Goal: Book appointment/travel/reservation

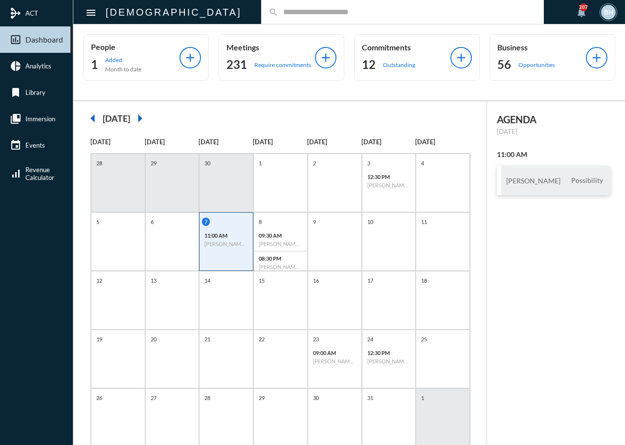
click at [278, 15] on input "text" at bounding box center [407, 12] width 258 height 8
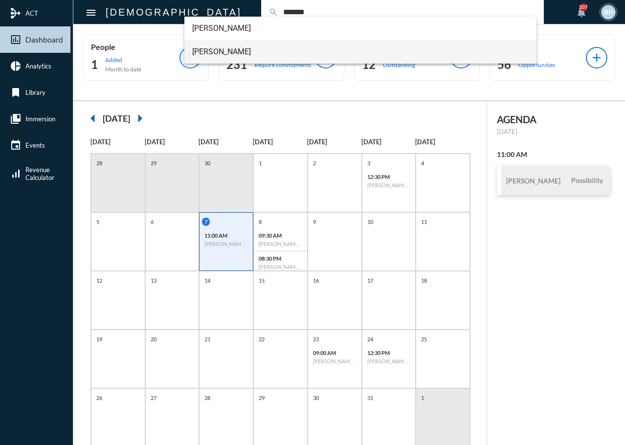
type input "*******"
drag, startPoint x: 202, startPoint y: 55, endPoint x: 208, endPoint y: 17, distance: 38.2
click at [202, 54] on span "[PERSON_NAME]" at bounding box center [360, 51] width 337 height 23
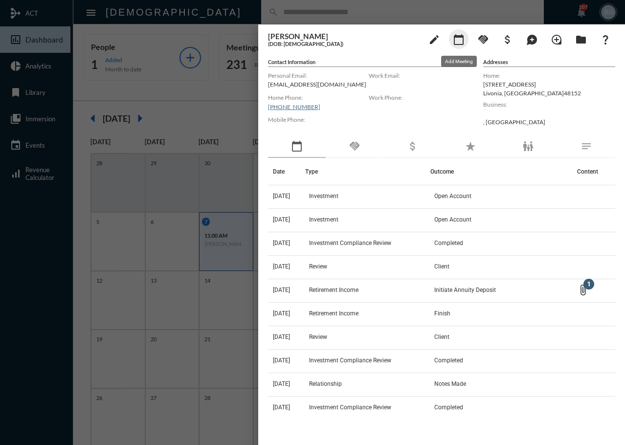
click at [458, 41] on mat-icon "calendar_today" at bounding box center [459, 40] width 12 height 12
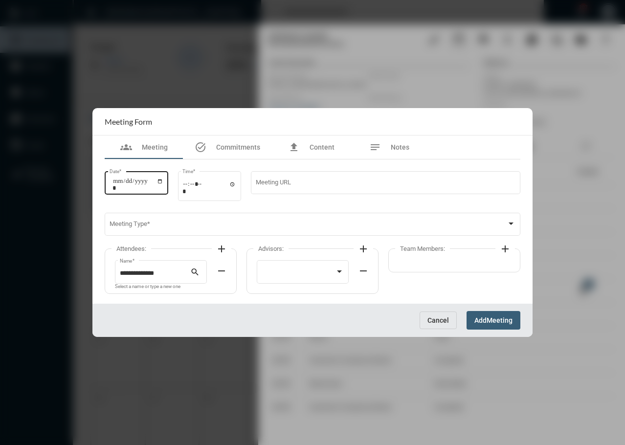
click at [119, 188] on input "Date *" at bounding box center [138, 185] width 51 height 14
type input "**********"
click at [184, 191] on div "Time *" at bounding box center [210, 184] width 64 height 31
type input "*****"
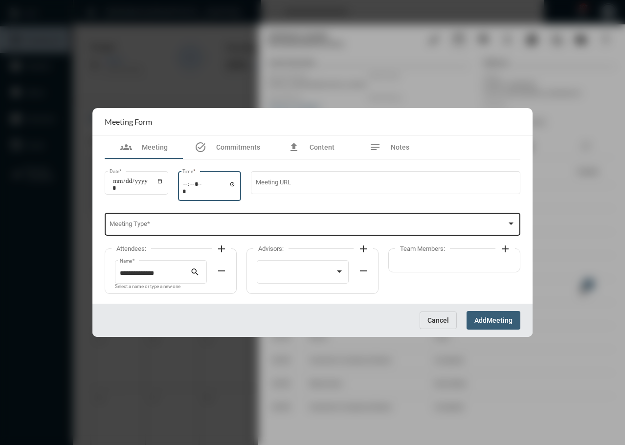
click at [175, 227] on span at bounding box center [309, 226] width 398 height 7
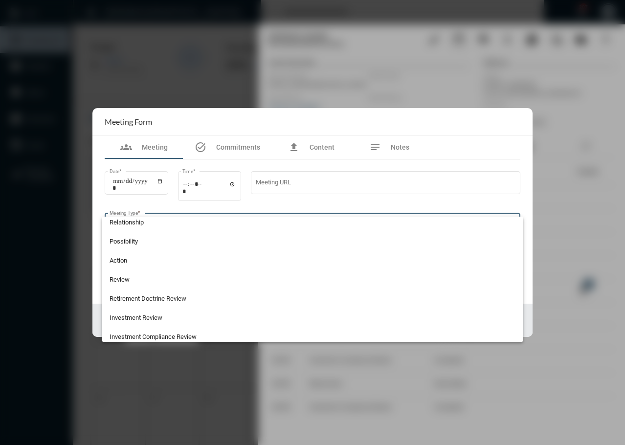
scroll to position [256, 0]
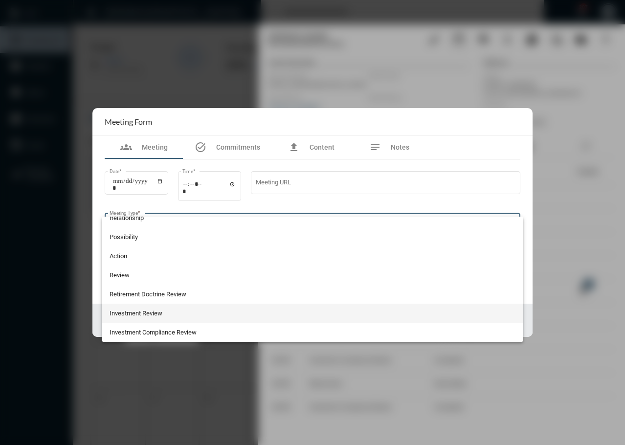
click at [148, 317] on span "Investment Review" at bounding box center [313, 313] width 407 height 19
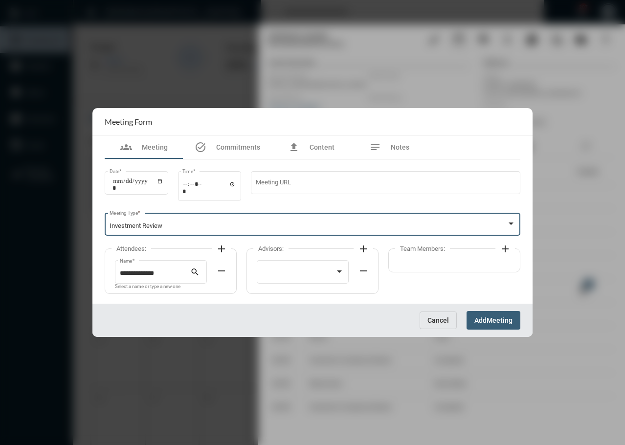
click at [222, 250] on mat-icon "add" at bounding box center [222, 249] width 12 height 12
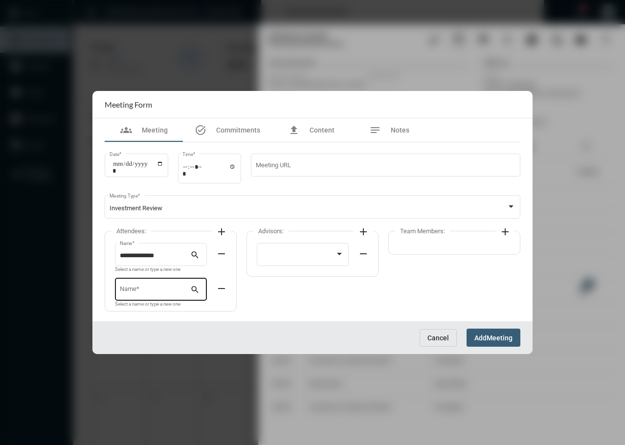
click at [135, 286] on div "Name *" at bounding box center [155, 289] width 71 height 25
click at [158, 316] on span "[PERSON_NAME]" at bounding box center [161, 312] width 76 height 23
type input "**********"
click at [298, 254] on div at bounding box center [299, 256] width 74 height 7
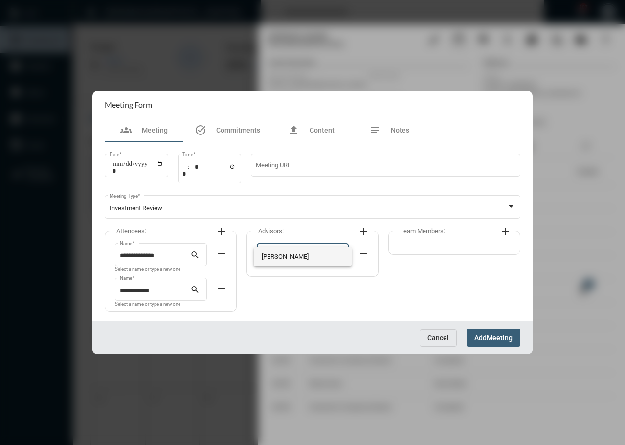
click at [296, 258] on span "[PERSON_NAME]" at bounding box center [303, 256] width 83 height 19
click at [498, 342] on button "Add Meeting" at bounding box center [494, 338] width 54 height 18
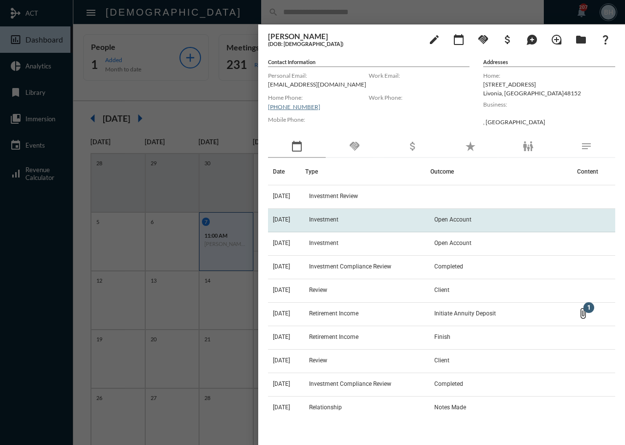
click at [305, 219] on td "[DATE]" at bounding box center [286, 220] width 37 height 23
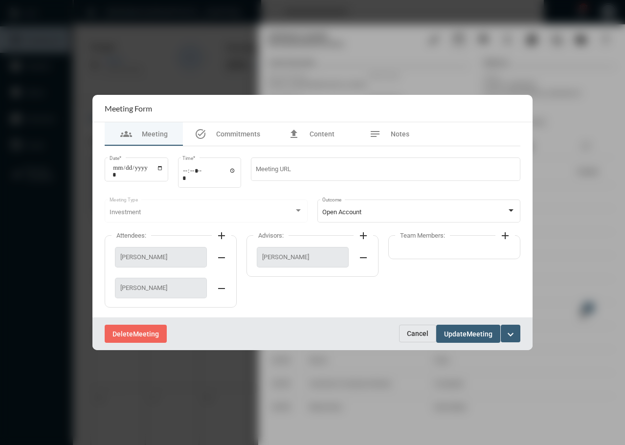
click at [415, 335] on span "Cancel" at bounding box center [418, 334] width 22 height 8
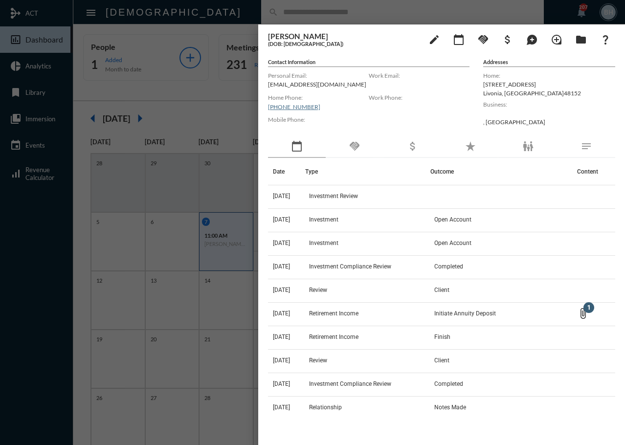
click at [245, 120] on div at bounding box center [312, 222] width 625 height 445
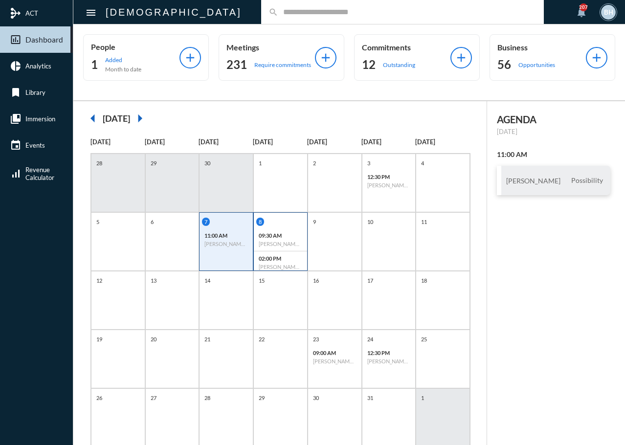
click at [285, 234] on p "09:30 AM" at bounding box center [281, 235] width 44 height 6
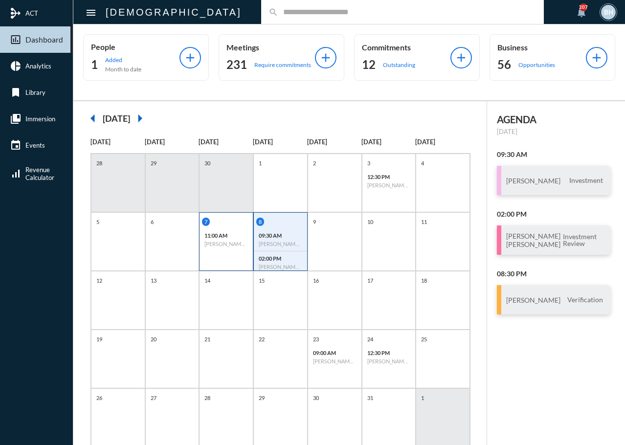
click at [226, 254] on div "7 11:00 AM [PERSON_NAME] - Possibility" at bounding box center [226, 241] width 54 height 59
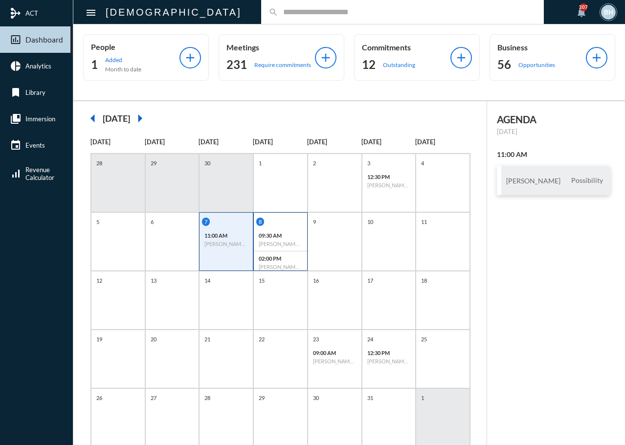
click at [297, 237] on p "09:30 AM" at bounding box center [281, 235] width 44 height 6
